Goal: Information Seeking & Learning: Find specific page/section

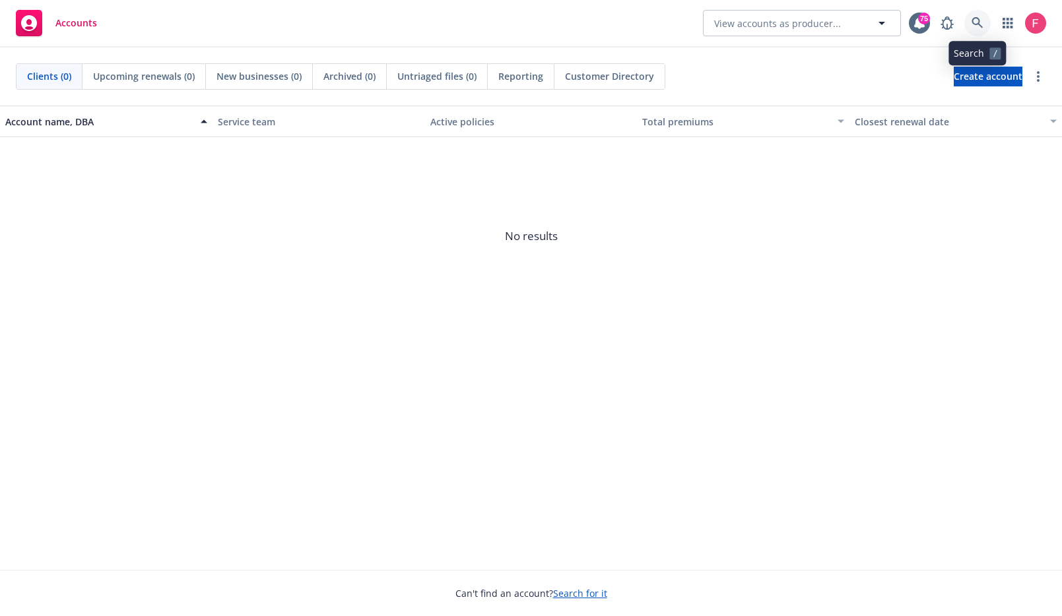
click at [983, 21] on link at bounding box center [977, 23] width 26 height 26
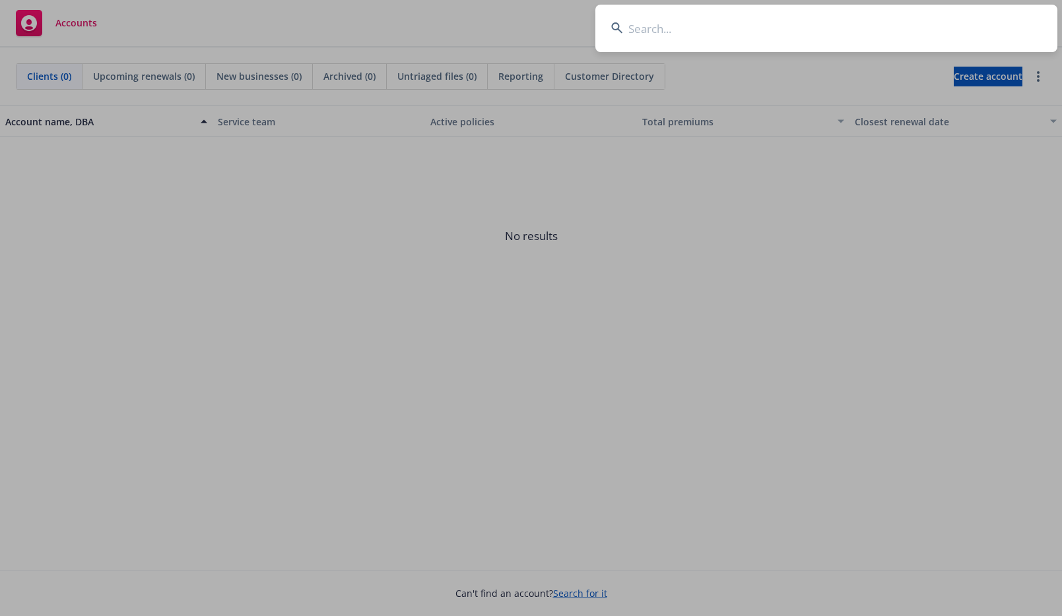
click at [826, 34] on input at bounding box center [826, 29] width 462 height 48
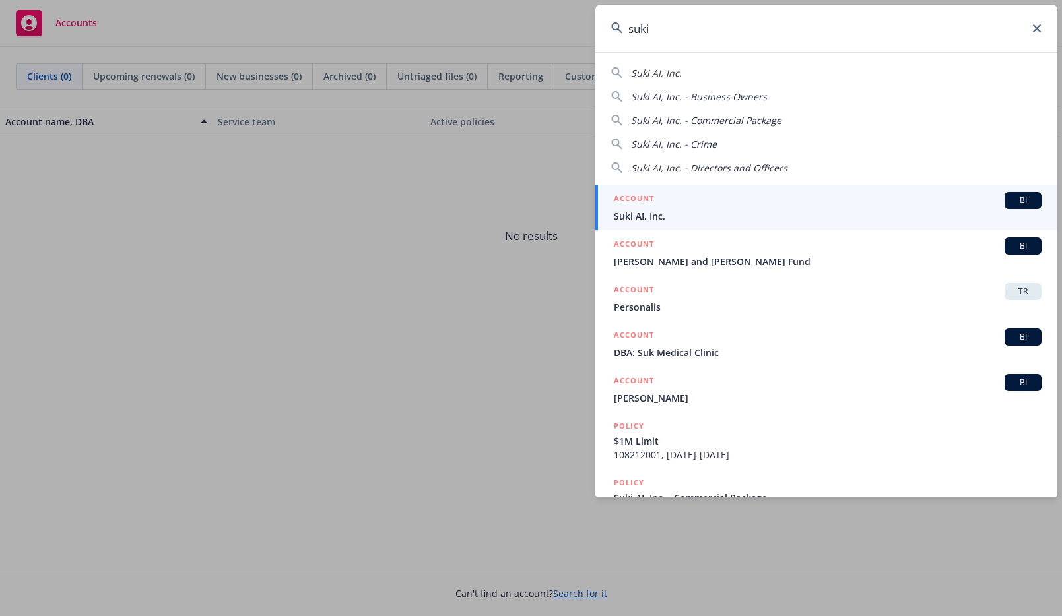
type input "suki"
click at [663, 193] on div "ACCOUNT BI" at bounding box center [828, 200] width 428 height 17
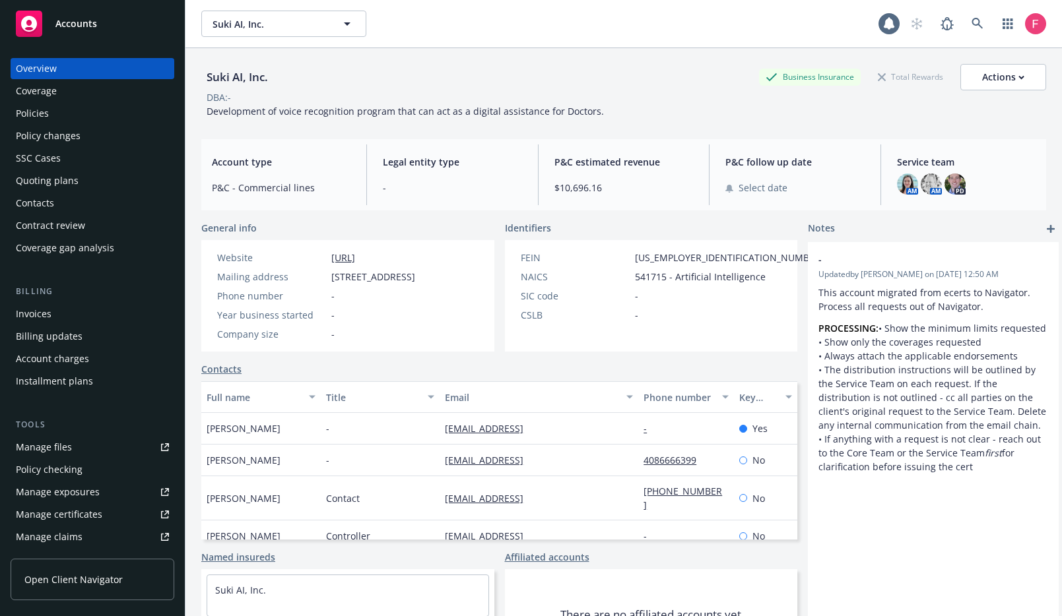
click at [62, 116] on div "Policies" at bounding box center [92, 113] width 153 height 21
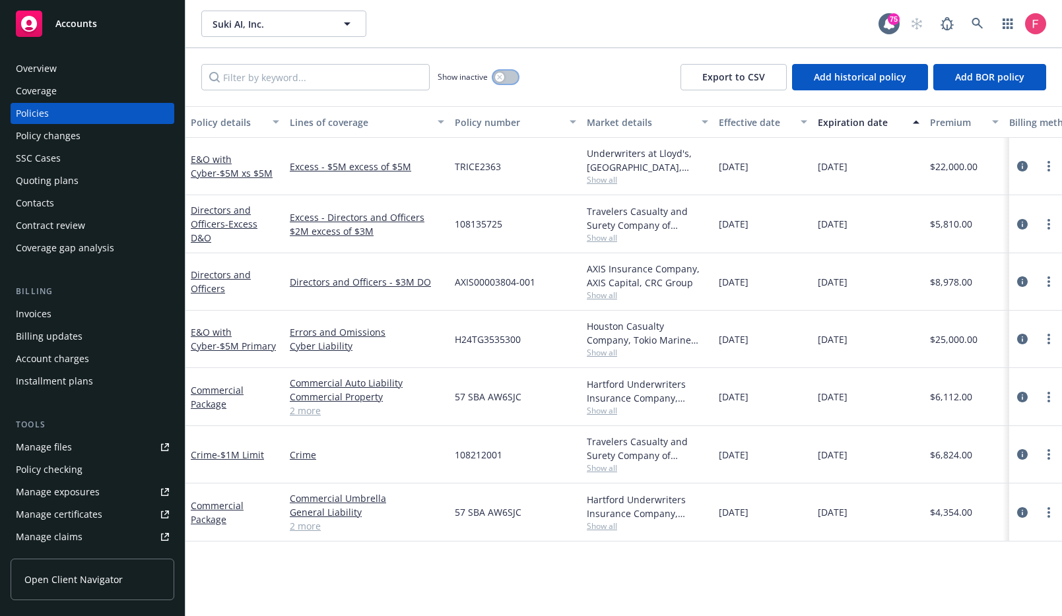
click at [509, 77] on button "button" at bounding box center [505, 77] width 25 height 13
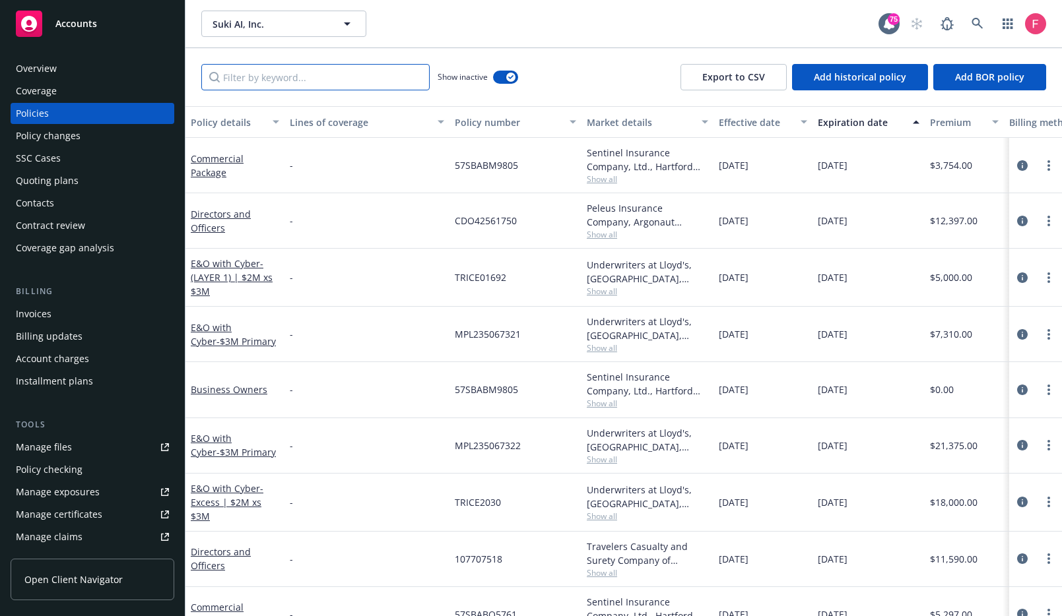
click at [313, 85] on input "Filter by keyword..." at bounding box center [315, 77] width 228 height 26
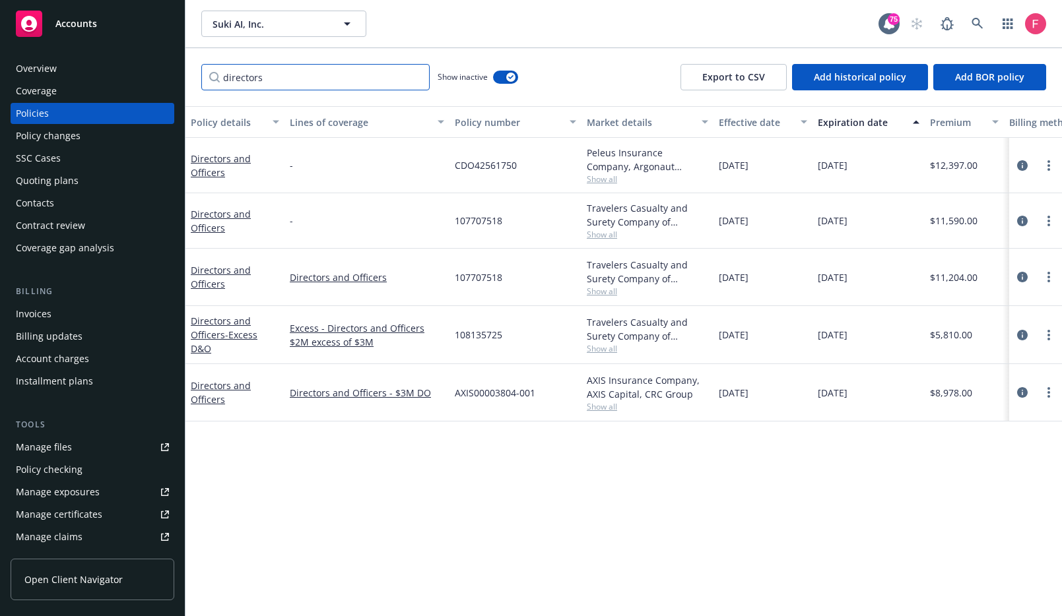
type input "directors"
